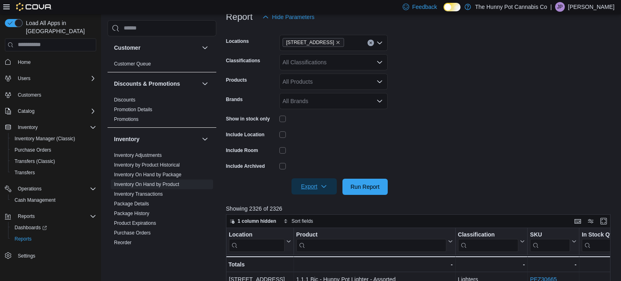
scroll to position [114, 0]
click at [317, 182] on span "Export" at bounding box center [314, 185] width 36 height 16
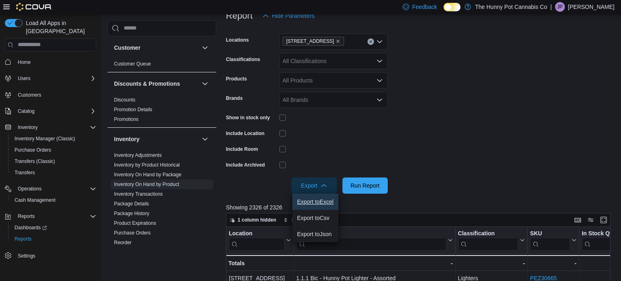
click at [307, 204] on span "Export to Excel" at bounding box center [315, 202] width 36 height 6
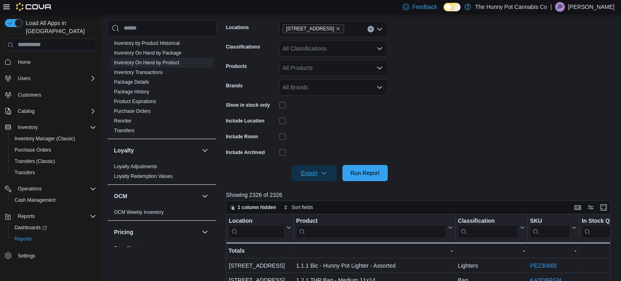
scroll to position [382, 0]
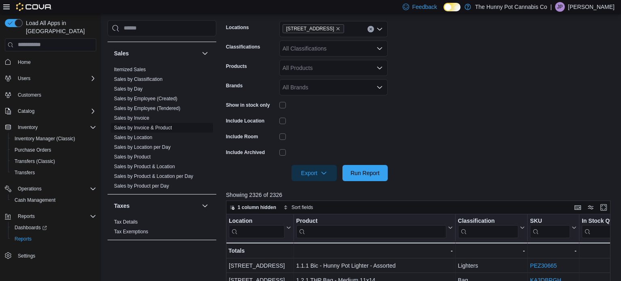
click at [159, 127] on link "Sales by Invoice & Product" at bounding box center [143, 128] width 58 height 6
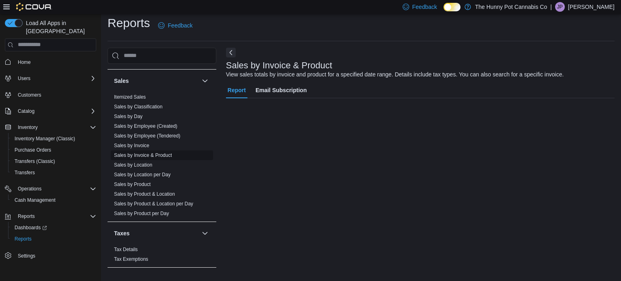
scroll to position [5, 0]
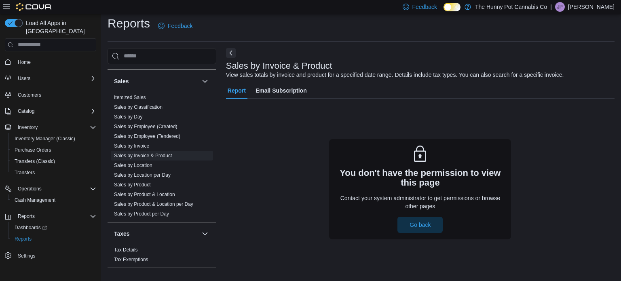
click at [600, 8] on p "[PERSON_NAME]" at bounding box center [591, 7] width 46 height 10
click at [573, 75] on span "Sign Out" at bounding box center [563, 77] width 22 height 8
